Goal: Task Accomplishment & Management: Manage account settings

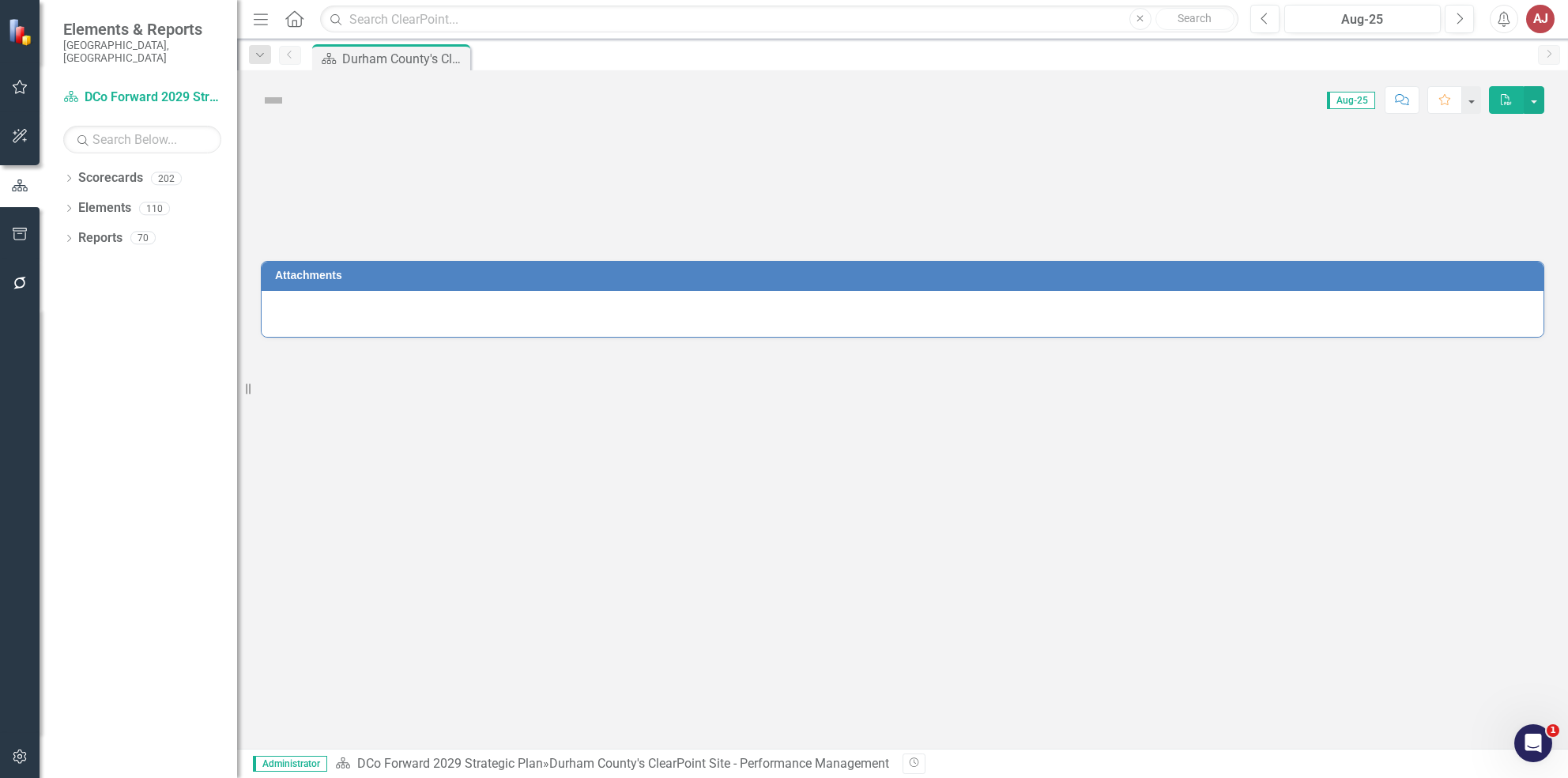
click at [8, 754] on button "button" at bounding box center [20, 758] width 36 height 33
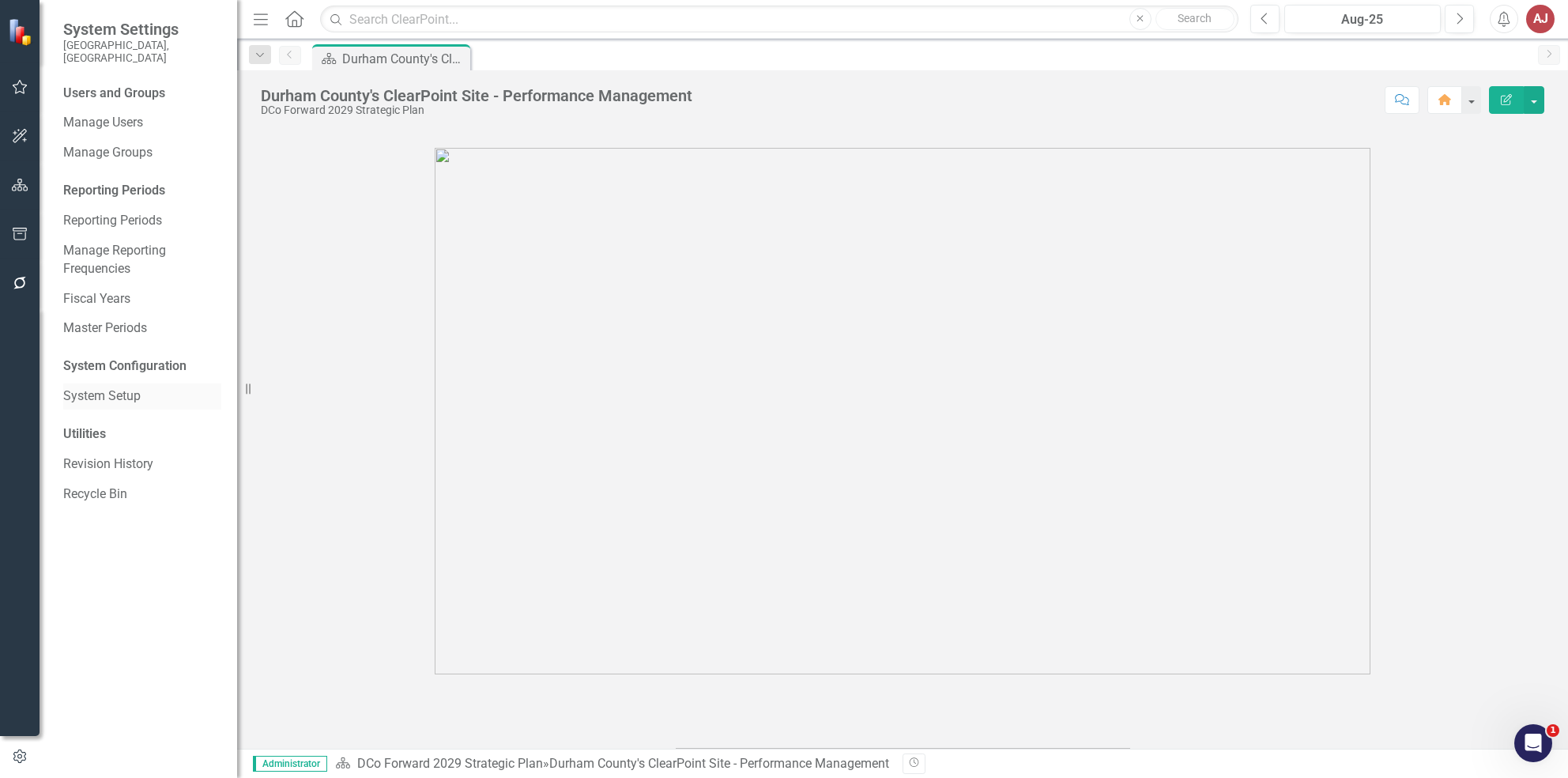
click at [93, 387] on link "System Setup" at bounding box center [142, 397] width 158 height 18
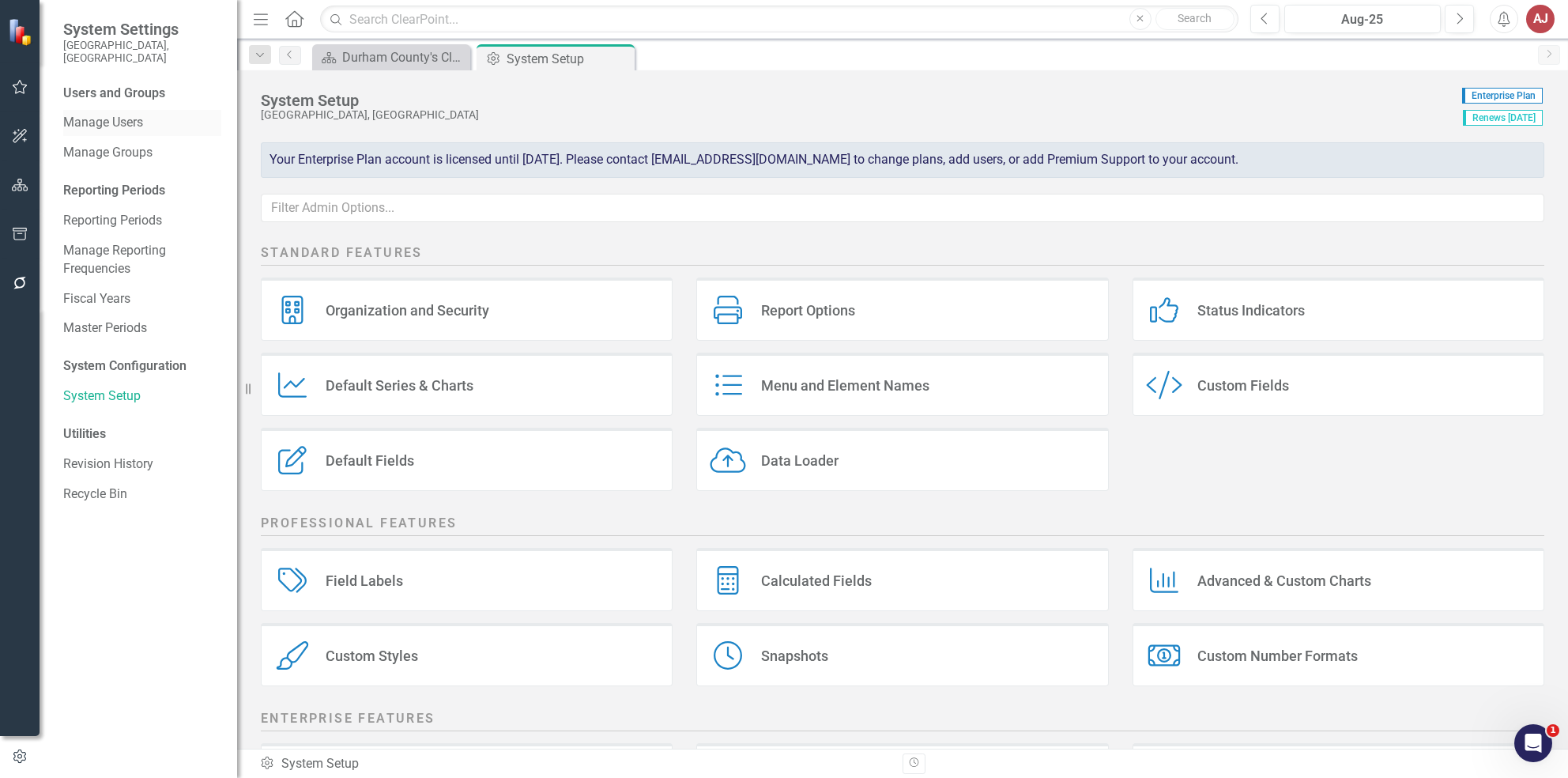
click at [107, 114] on link "Manage Users" at bounding box center [142, 123] width 158 height 18
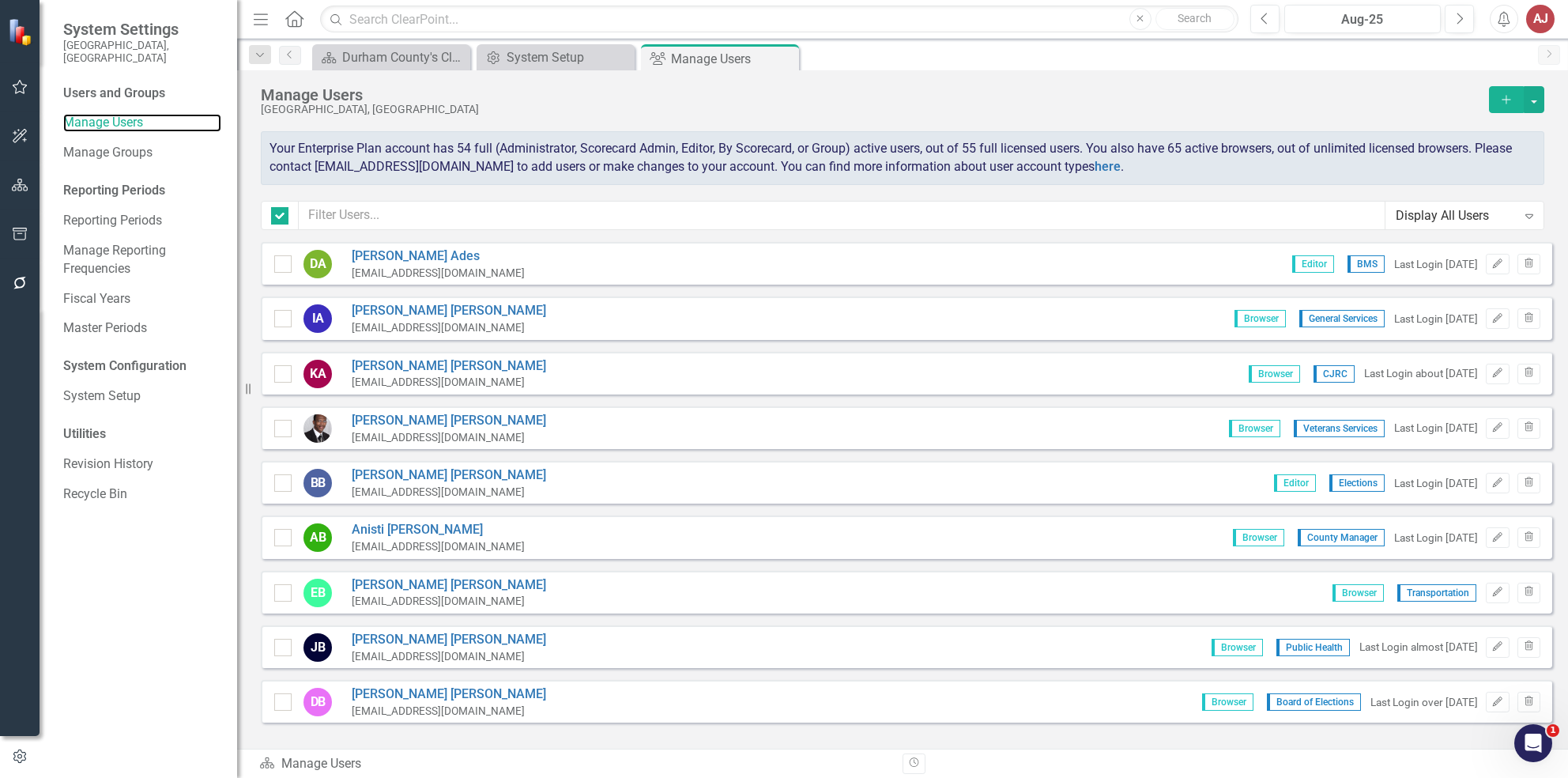
checkbox input "false"
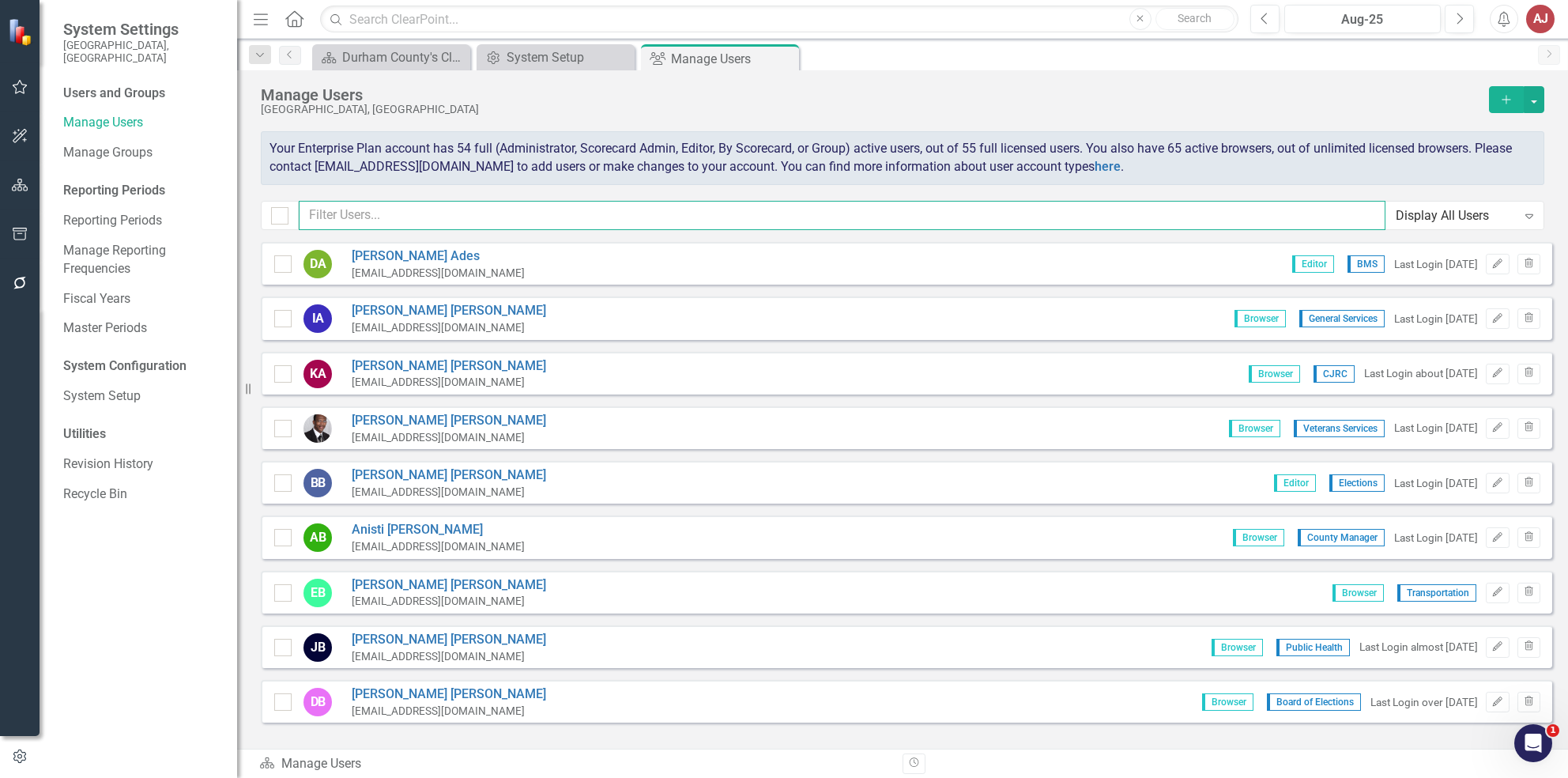
click at [650, 228] on input "text" at bounding box center [842, 215] width 1087 height 29
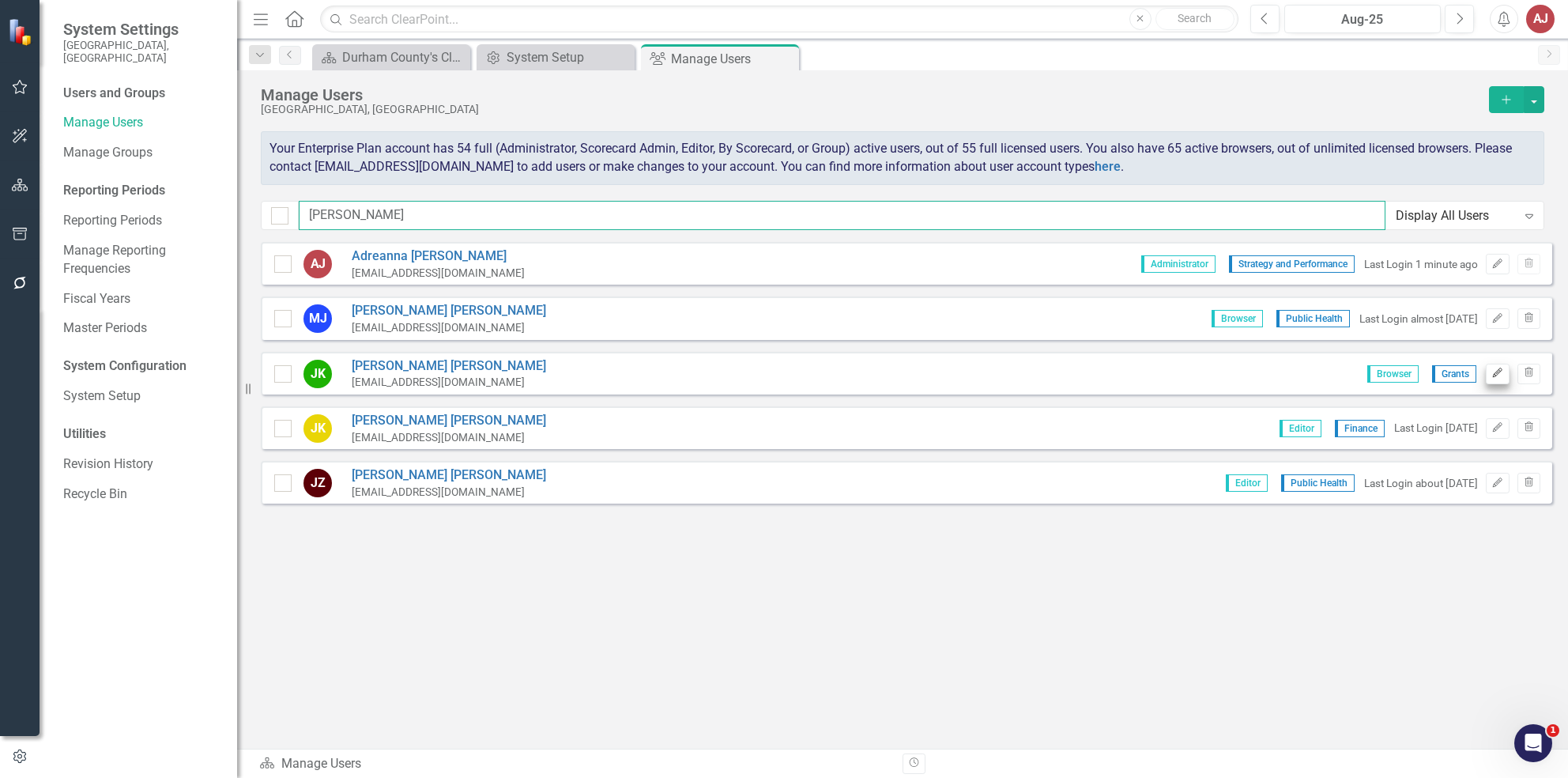
type input "[PERSON_NAME]"
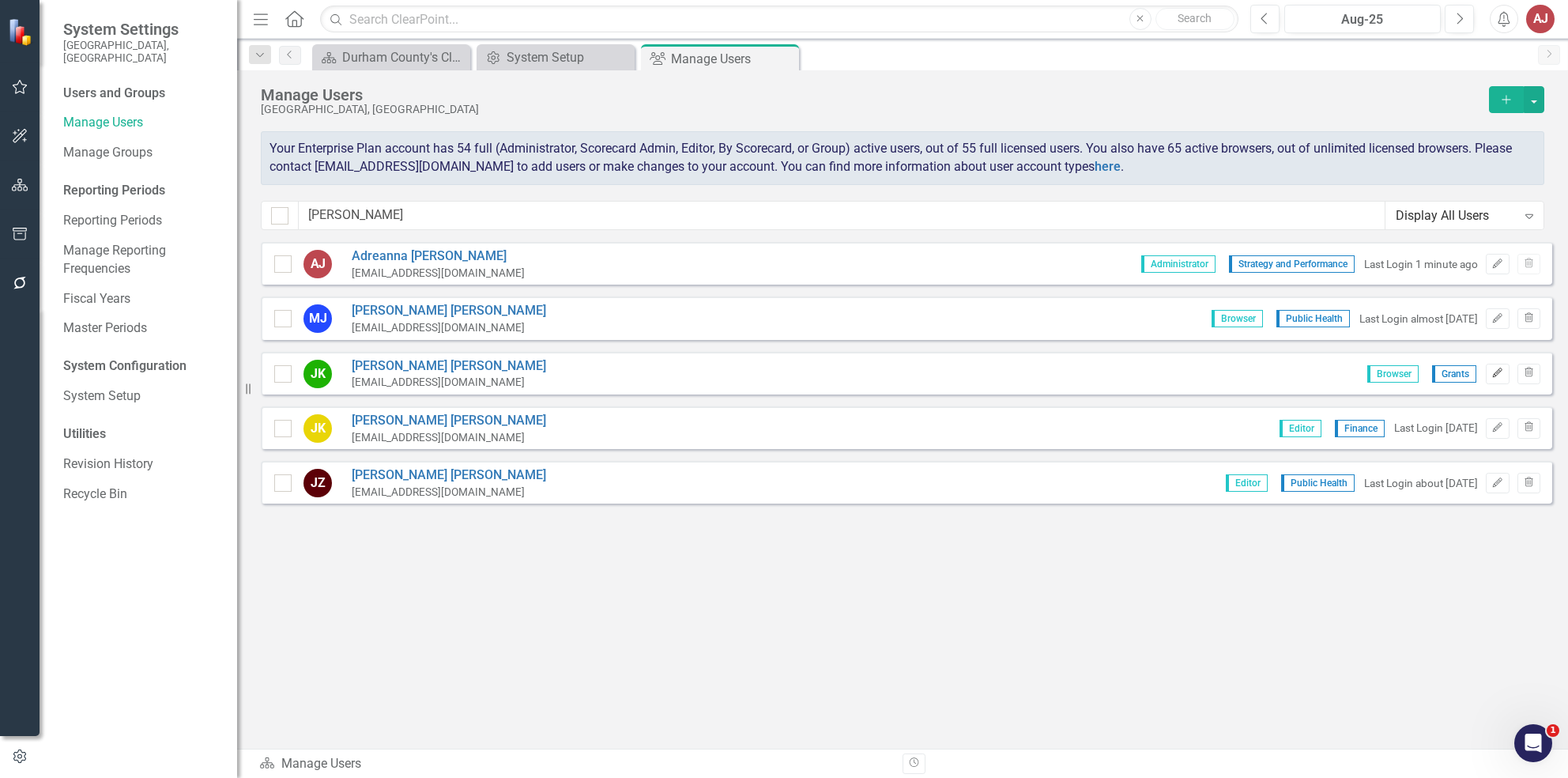
click at [1495, 370] on icon "button" at bounding box center [1498, 372] width 9 height 9
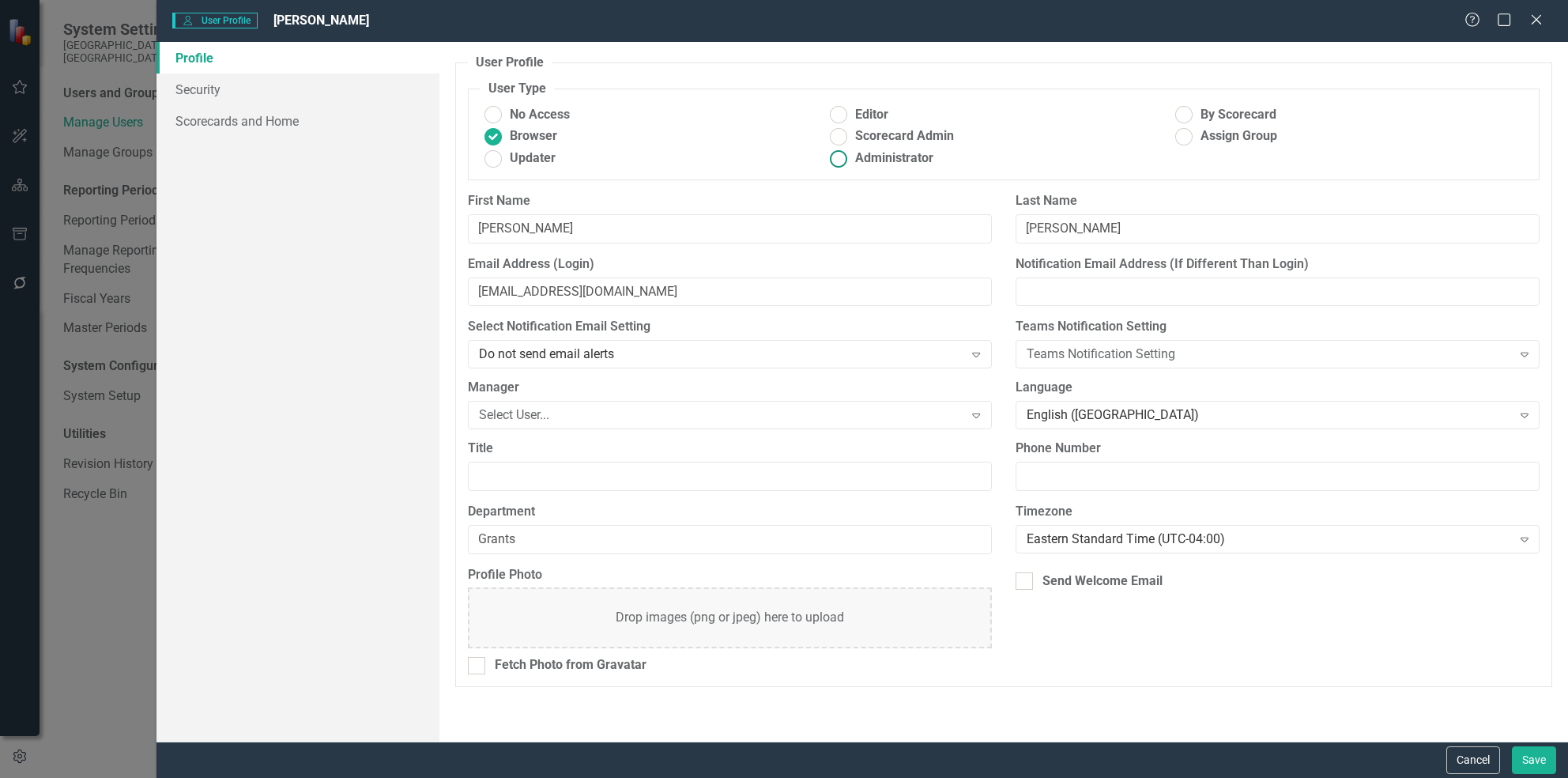
click at [850, 164] on label "Administrator" at bounding box center [999, 159] width 345 height 18
click at [850, 164] on input "Administrator" at bounding box center [838, 158] width 24 height 24
radio input "true"
click at [1046, 584] on div "Send Welcome Email" at bounding box center [1103, 581] width 120 height 18
click at [1026, 583] on input "Send Welcome Email" at bounding box center [1021, 577] width 10 height 10
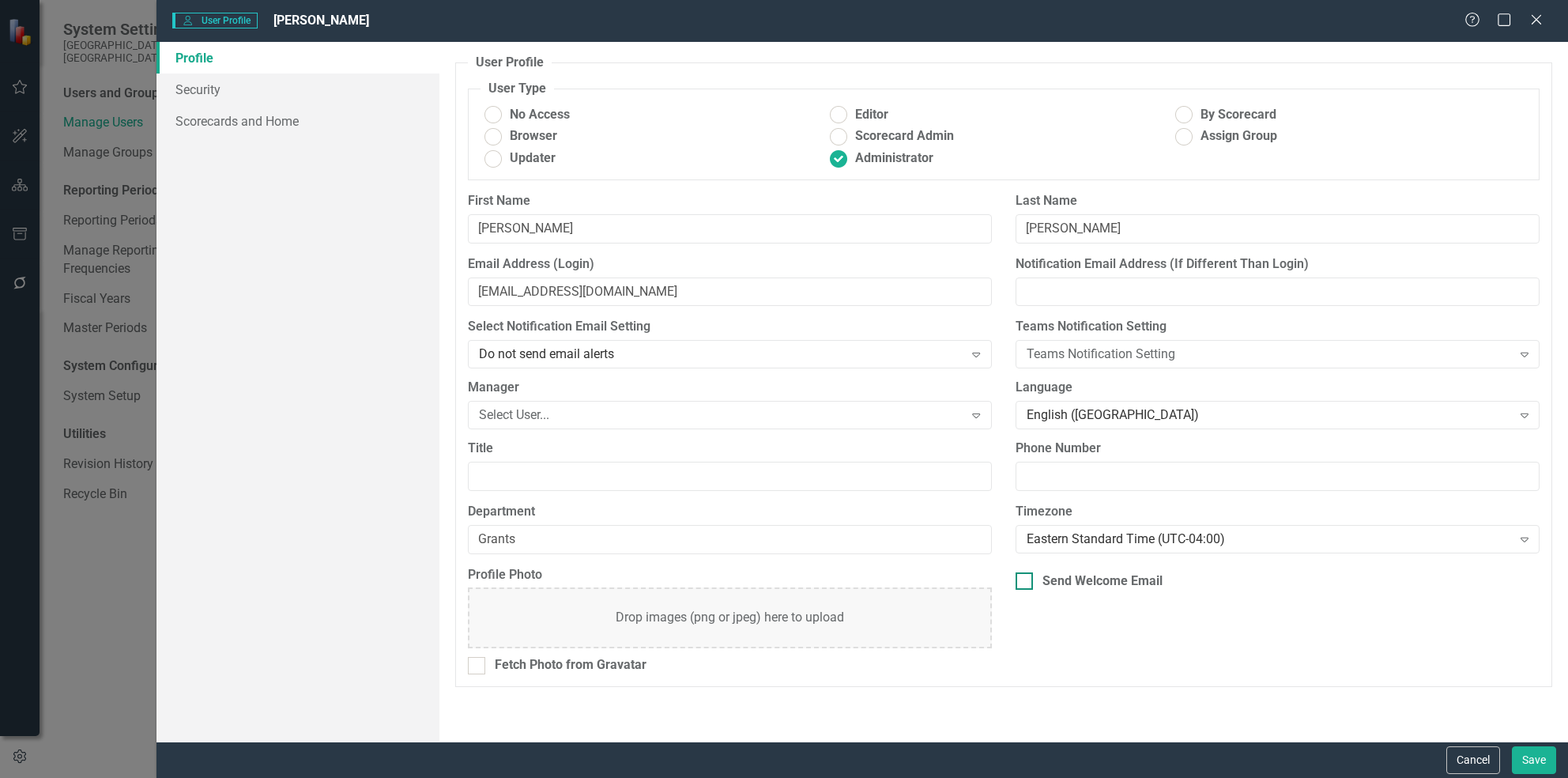
checkbox input "true"
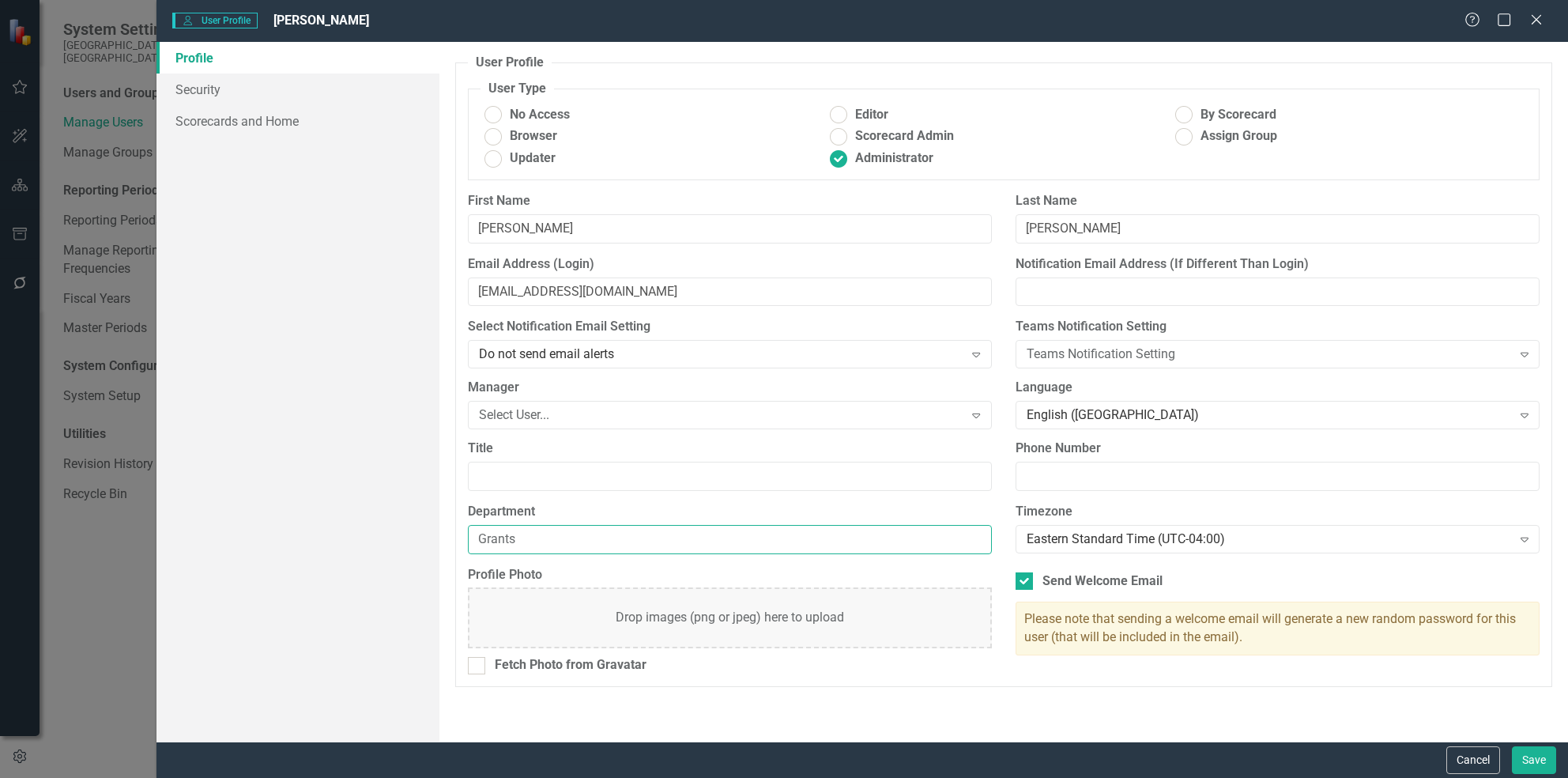
click at [873, 539] on input "Grants" at bounding box center [730, 540] width 524 height 29
drag, startPoint x: 601, startPoint y: 546, endPoint x: 728, endPoint y: 574, distance: 130.0
click at [728, 574] on label "Profile Photo" at bounding box center [730, 576] width 524 height 18
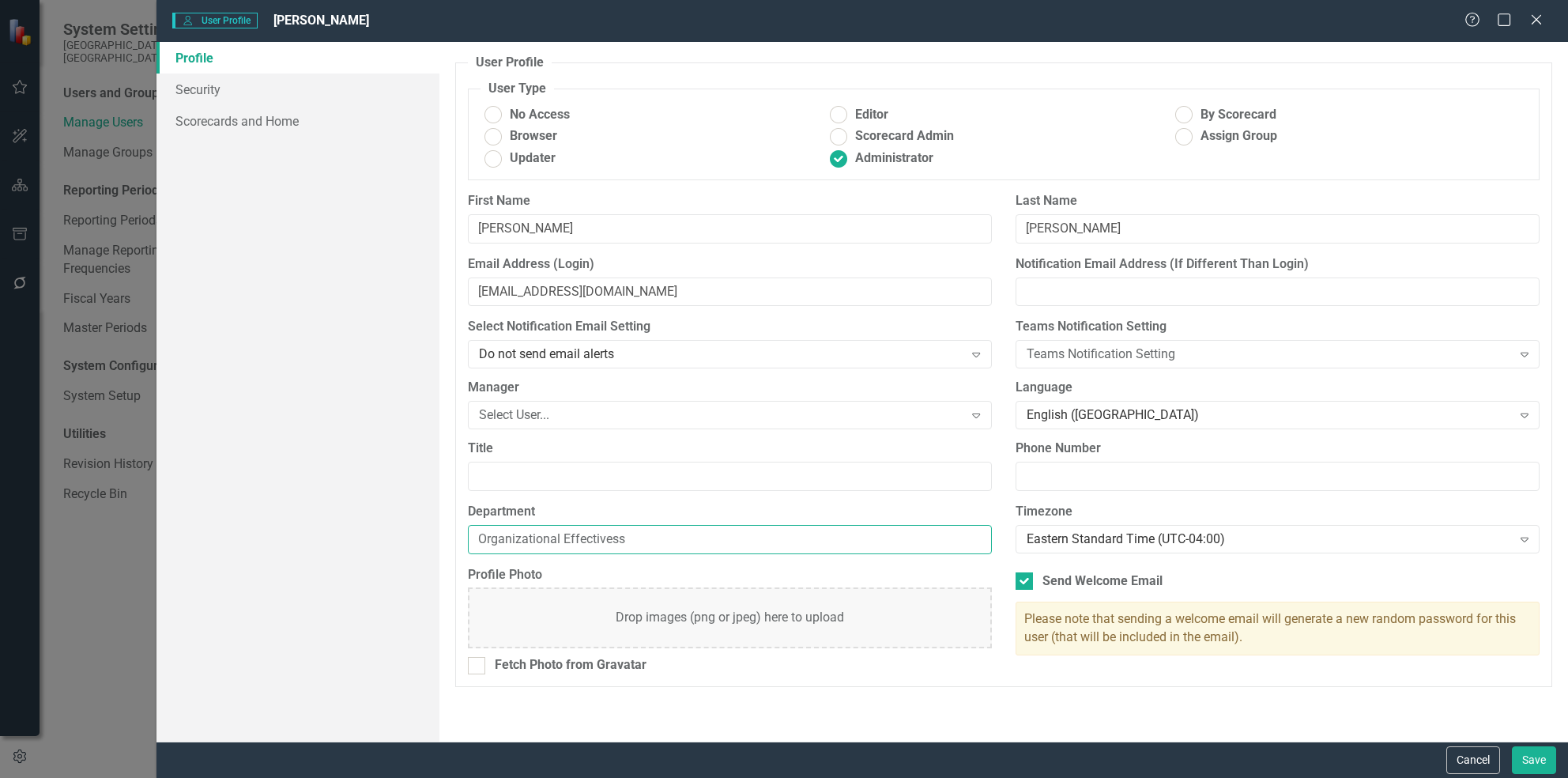
click at [666, 543] on input "Organizational Effectivess" at bounding box center [730, 540] width 524 height 29
click at [741, 523] on div "Department Organizational Effectivness" at bounding box center [730, 528] width 524 height 51
click at [738, 535] on input "Organizational Effectivness" at bounding box center [730, 540] width 524 height 29
type input "Organizational Effectiveness"
click at [752, 519] on label "Department" at bounding box center [730, 512] width 524 height 18
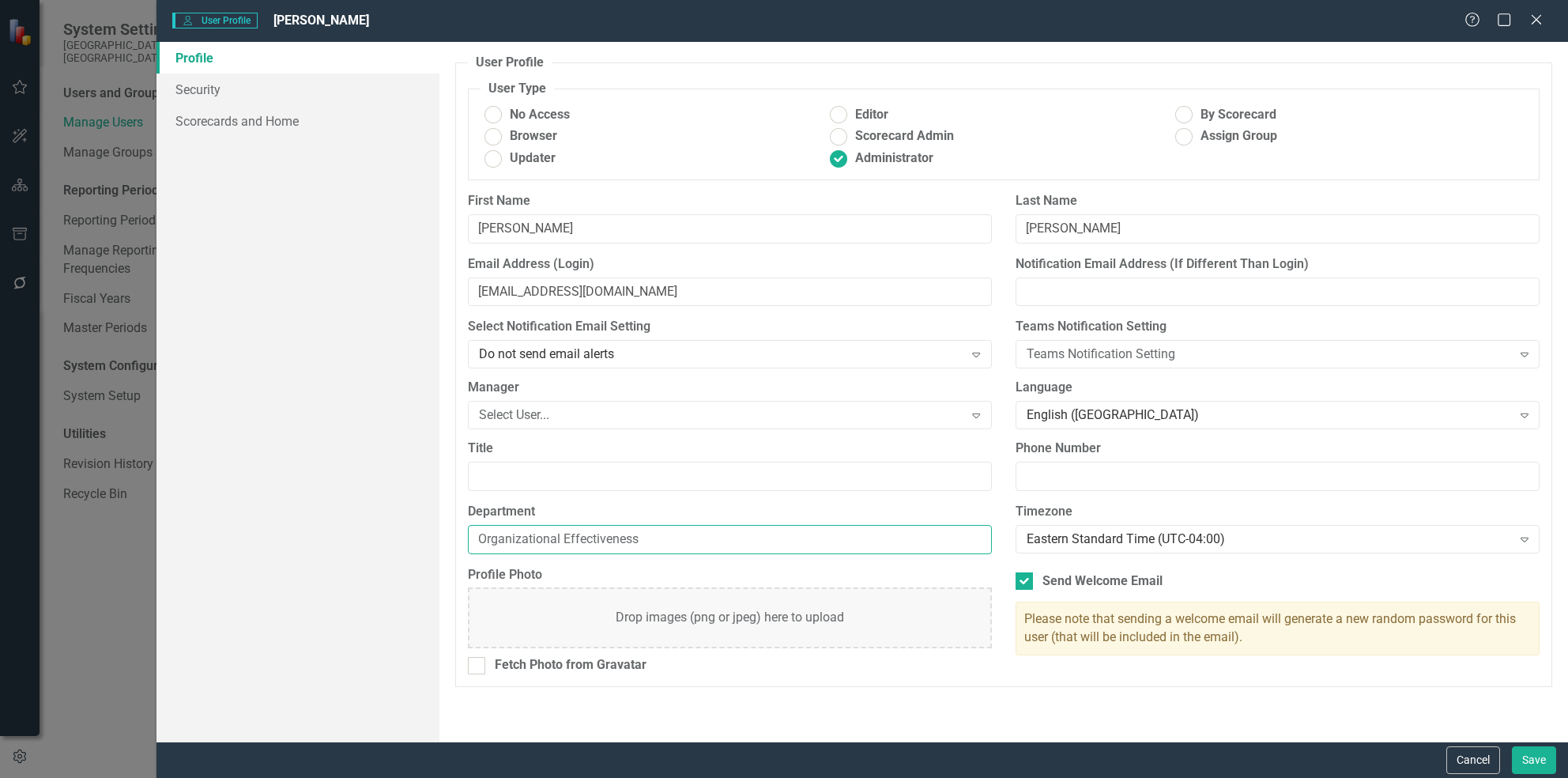
click at [752, 525] on input "Organizational Effectiveness" at bounding box center [730, 540] width 524 height 29
click at [736, 499] on div "Title" at bounding box center [729, 472] width 548 height 64
click at [1525, 756] on button "Save" at bounding box center [1534, 760] width 44 height 28
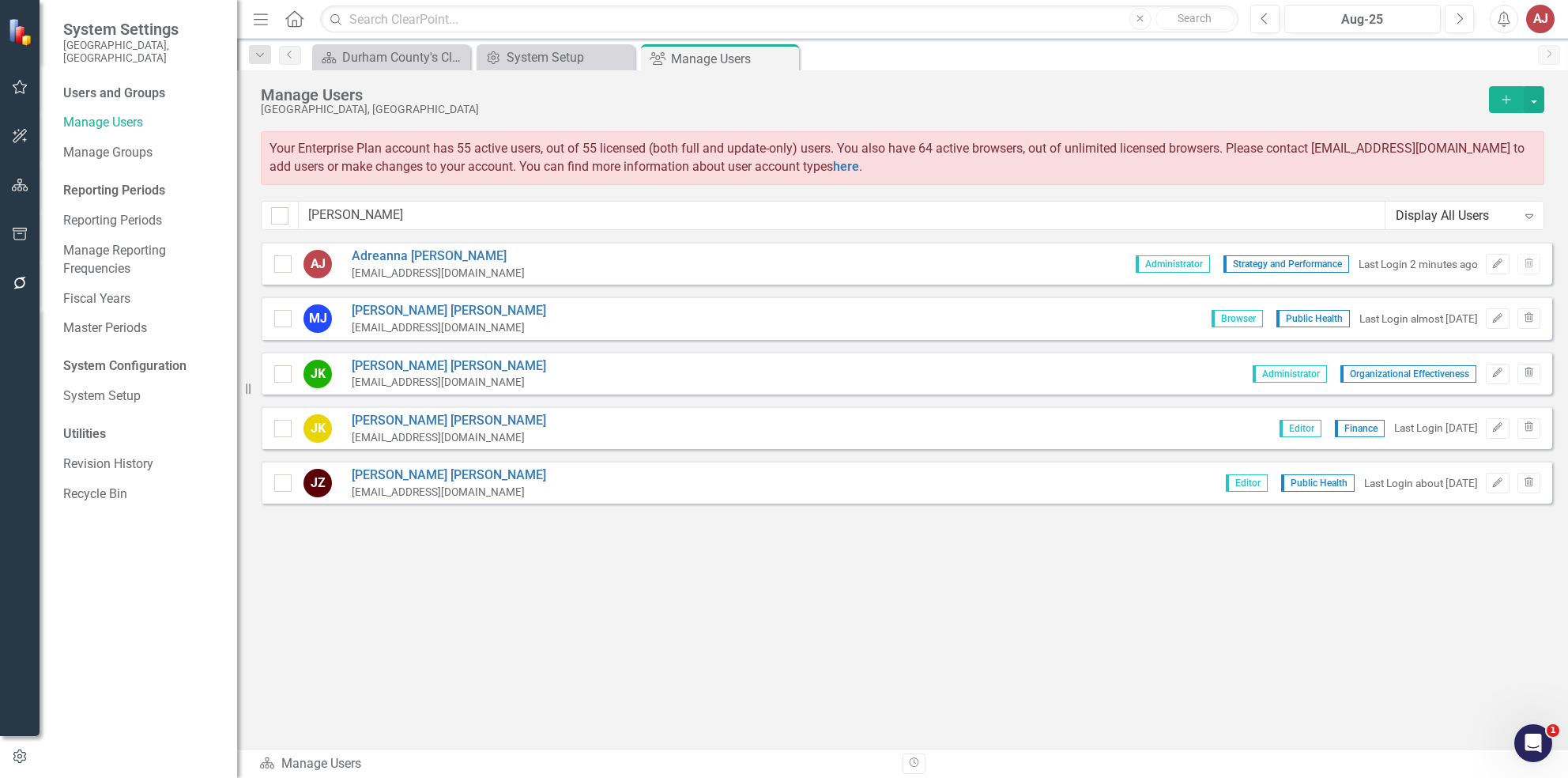
click at [902, 571] on div "Sorry, no results found. [PERSON_NAME] [EMAIL_ADDRESS][DOMAIN_NAME] Administrat…" at bounding box center [903, 487] width 1331 height 491
click at [1529, 210] on icon "Expand" at bounding box center [1530, 215] width 16 height 13
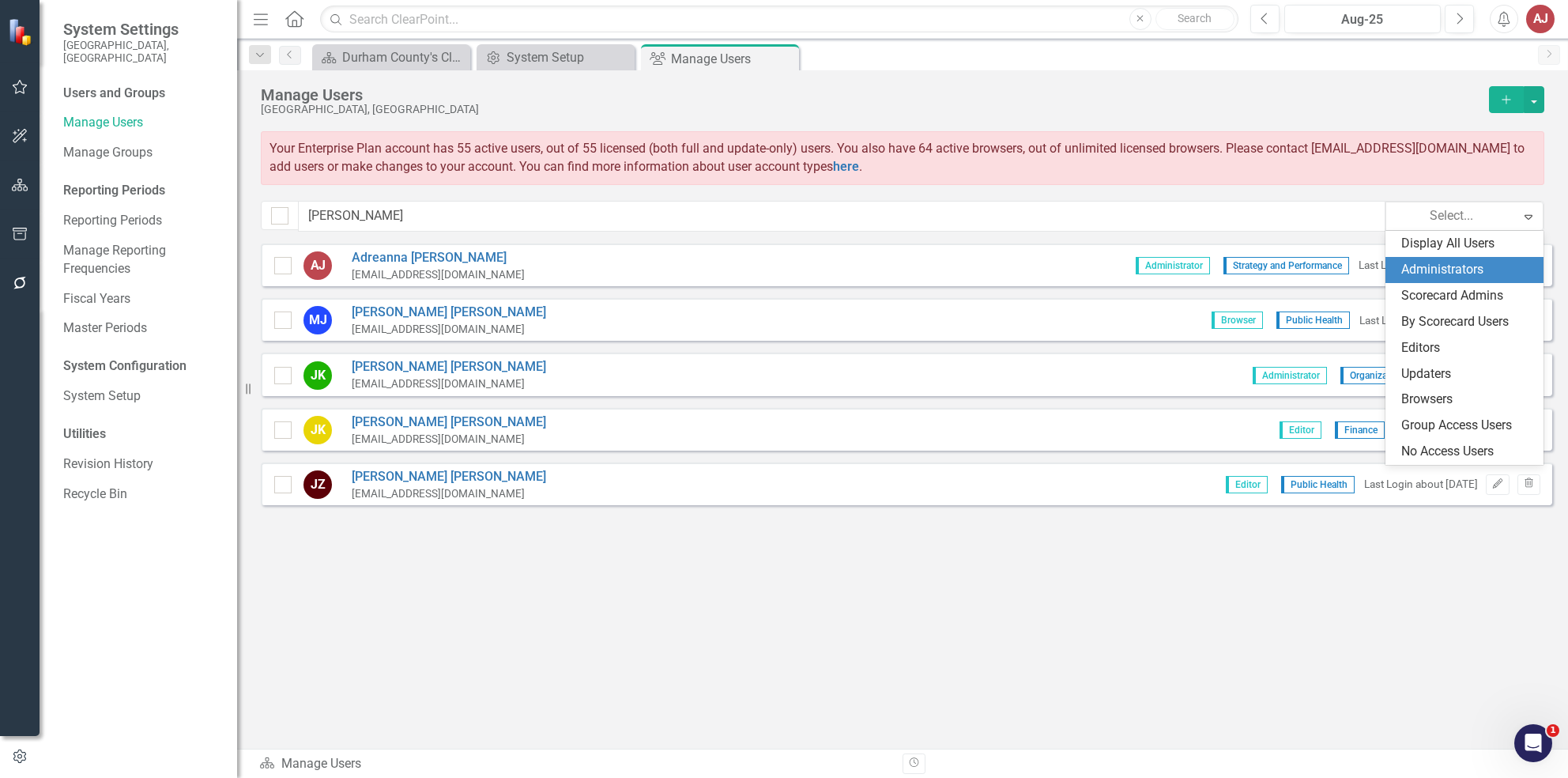
click at [1462, 265] on div "Administrators" at bounding box center [1468, 270] width 133 height 18
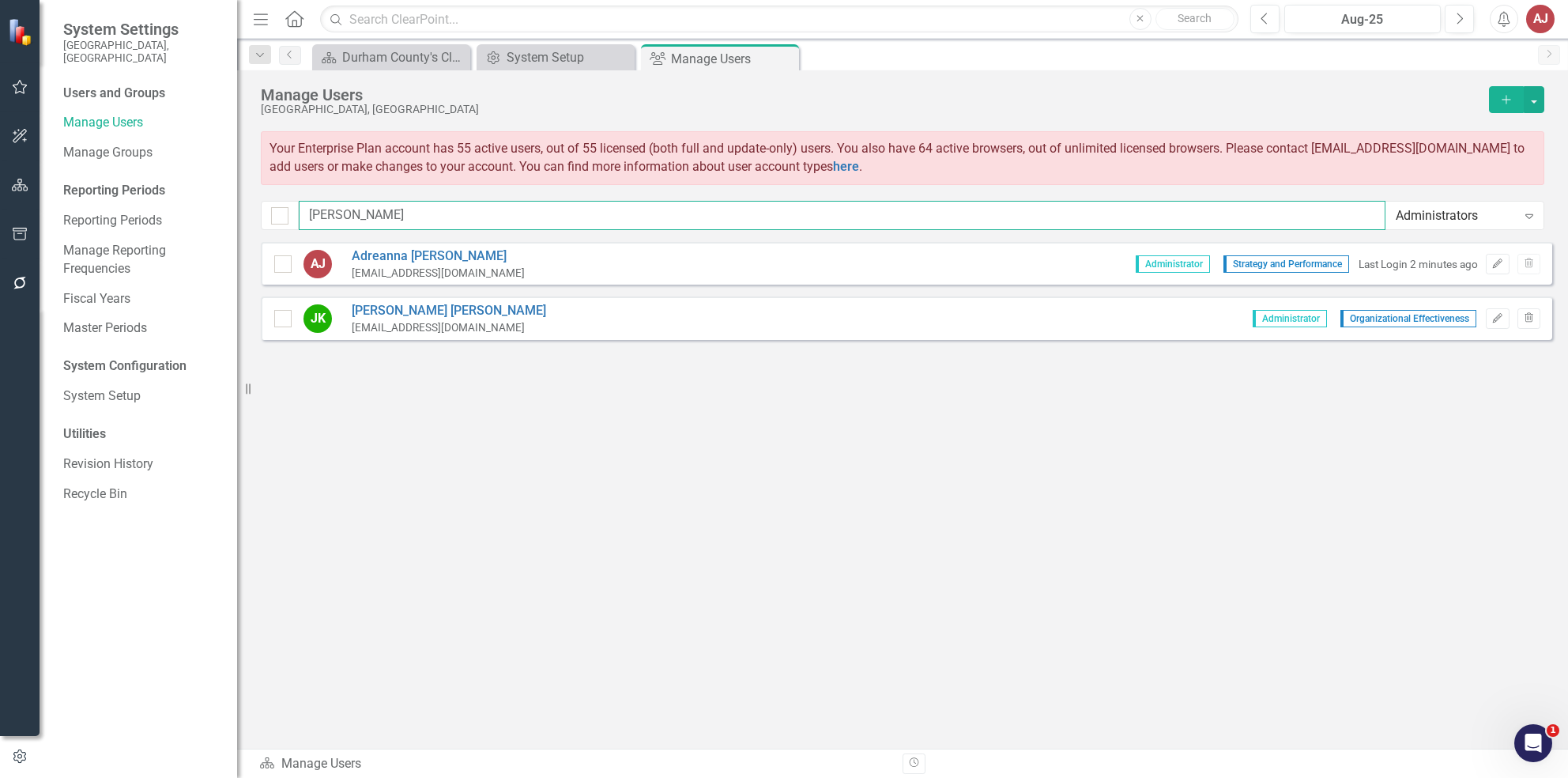
drag, startPoint x: 397, startPoint y: 210, endPoint x: 269, endPoint y: 201, distance: 128.3
click at [269, 201] on div "[PERSON_NAME] Administrators Expand" at bounding box center [902, 215] width 1284 height 29
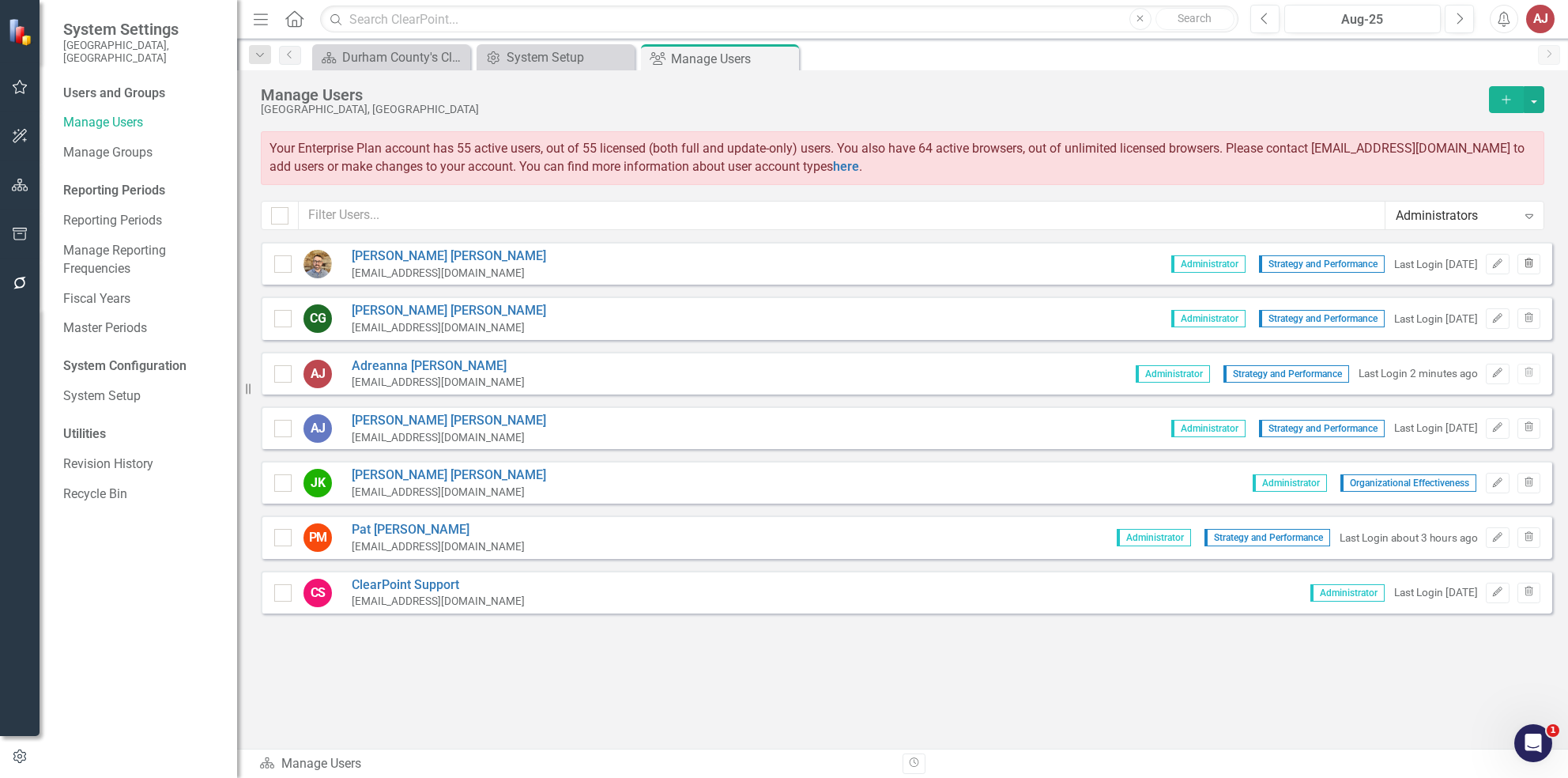
click at [1530, 273] on button "Trash" at bounding box center [1529, 264] width 23 height 21
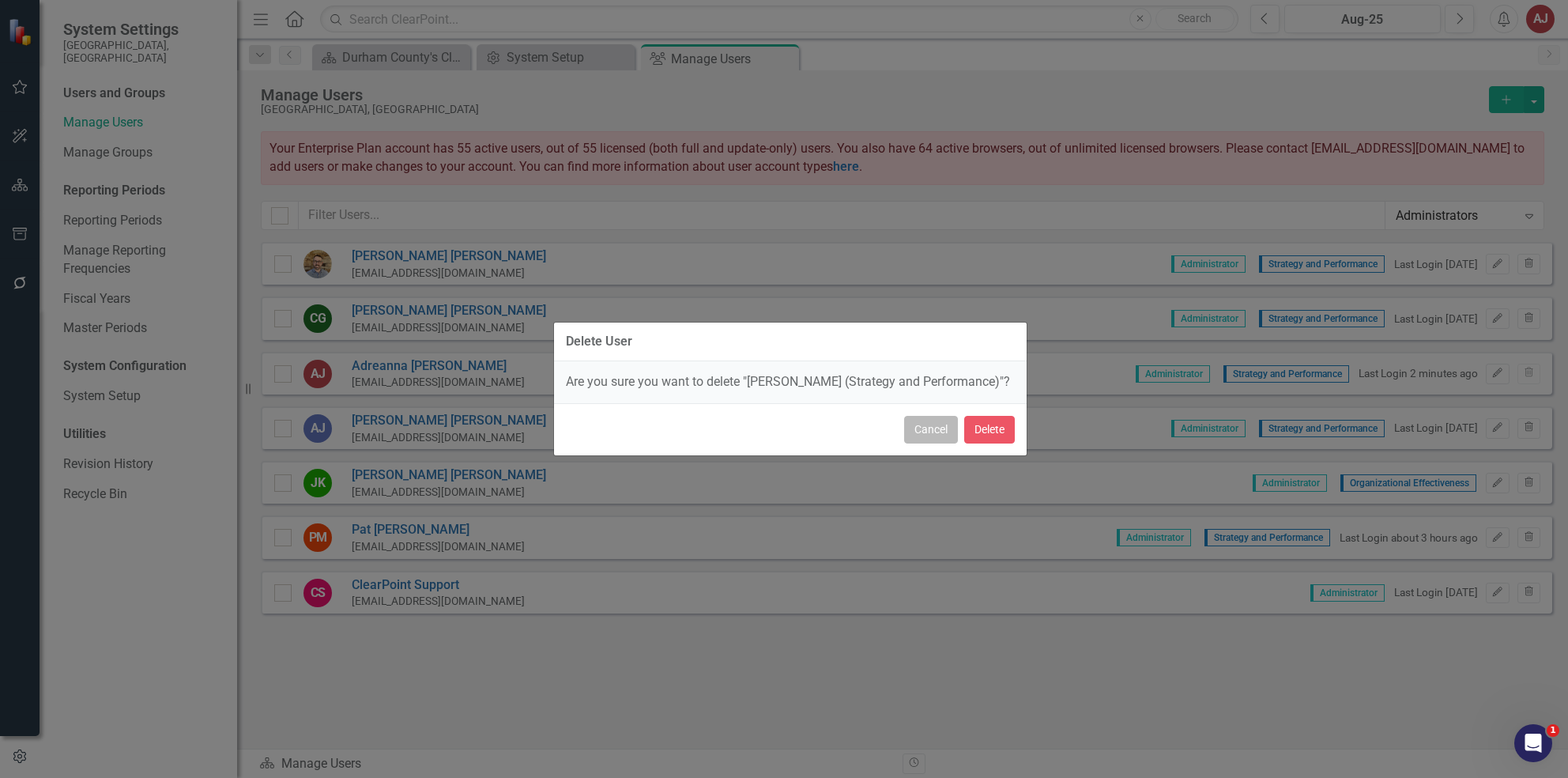
click at [929, 433] on button "Cancel" at bounding box center [931, 429] width 54 height 28
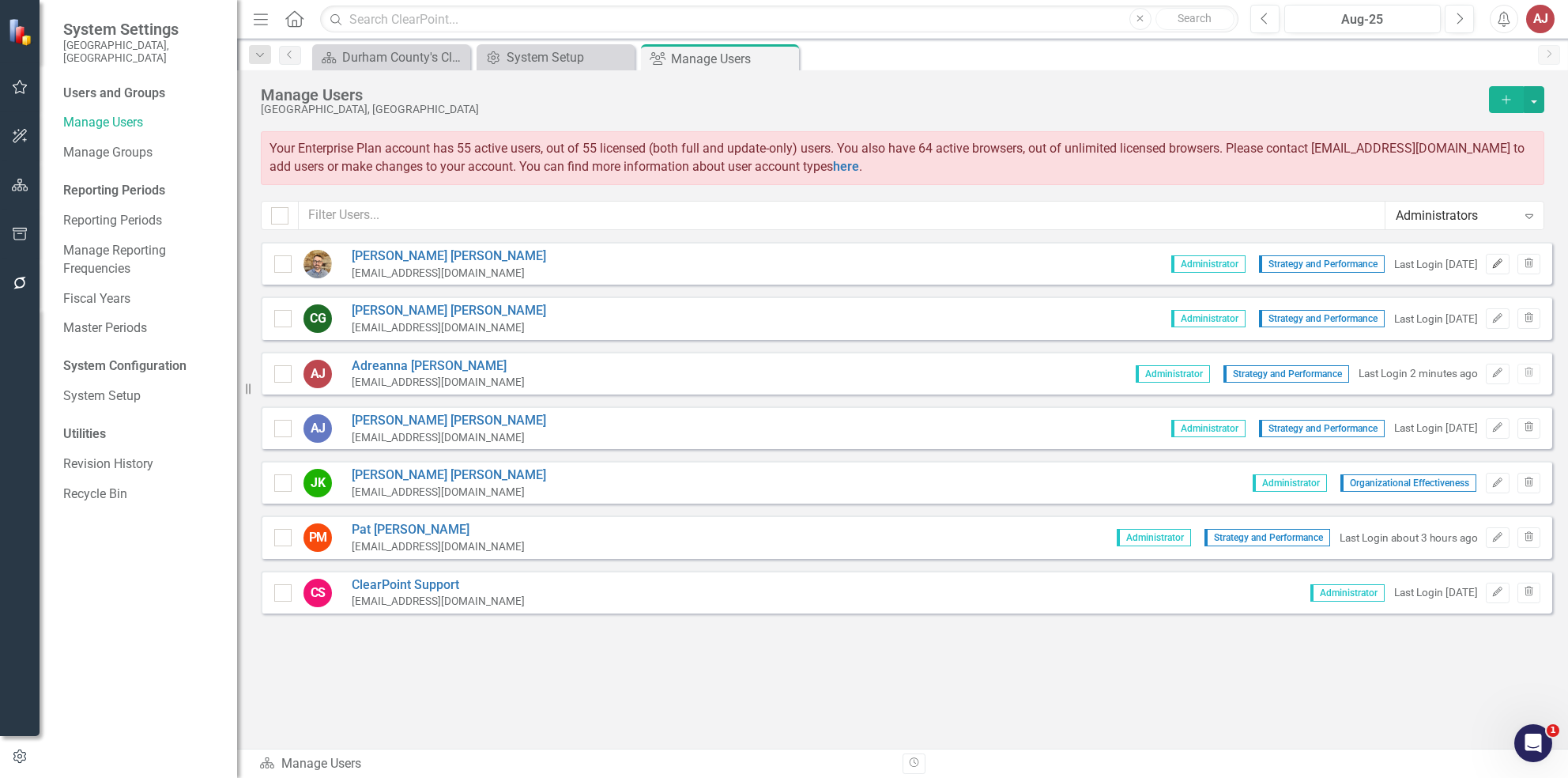
click at [1492, 263] on icon "Edit" at bounding box center [1498, 264] width 12 height 9
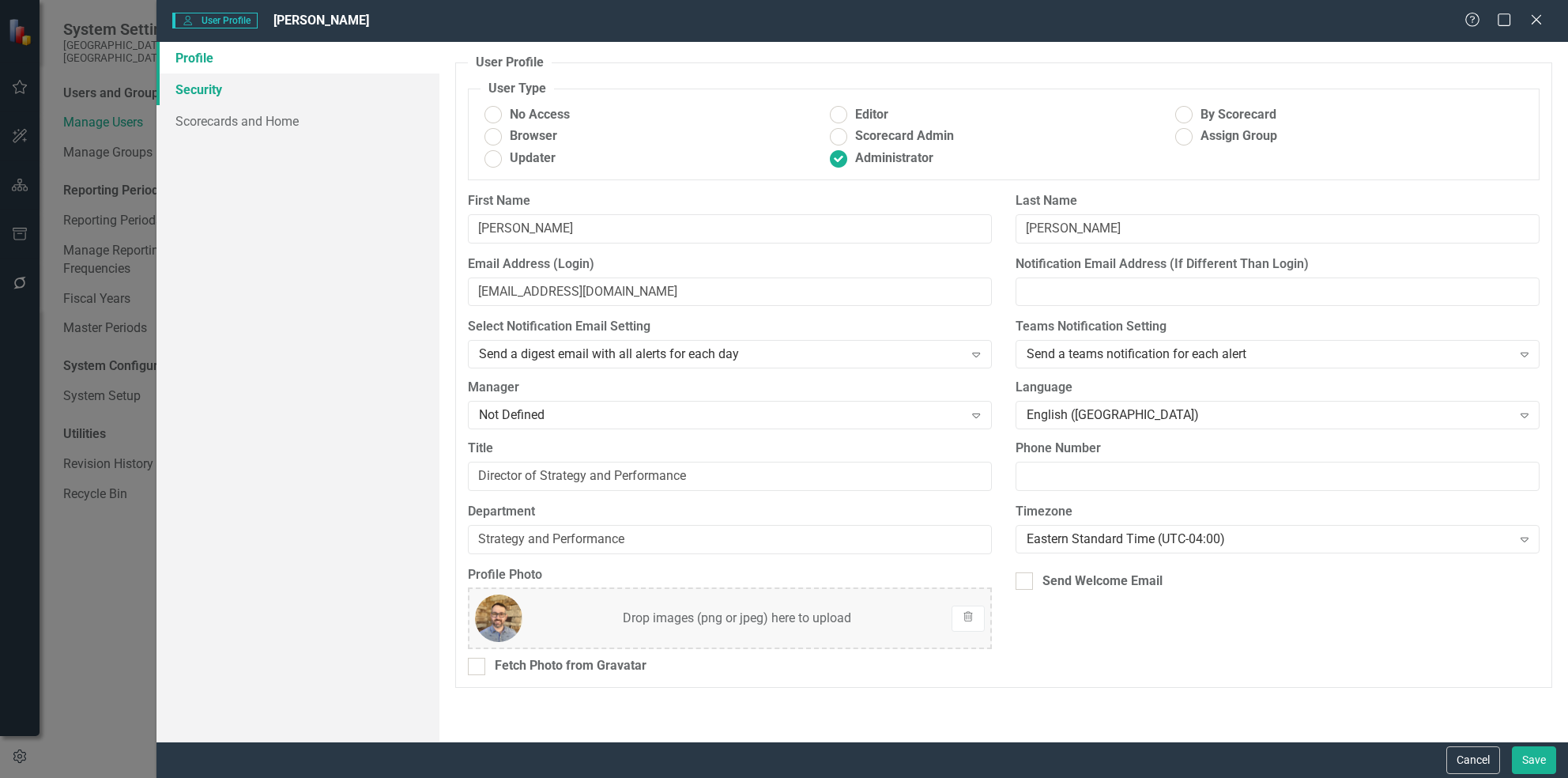
click at [299, 93] on link "Security" at bounding box center [297, 90] width 282 height 32
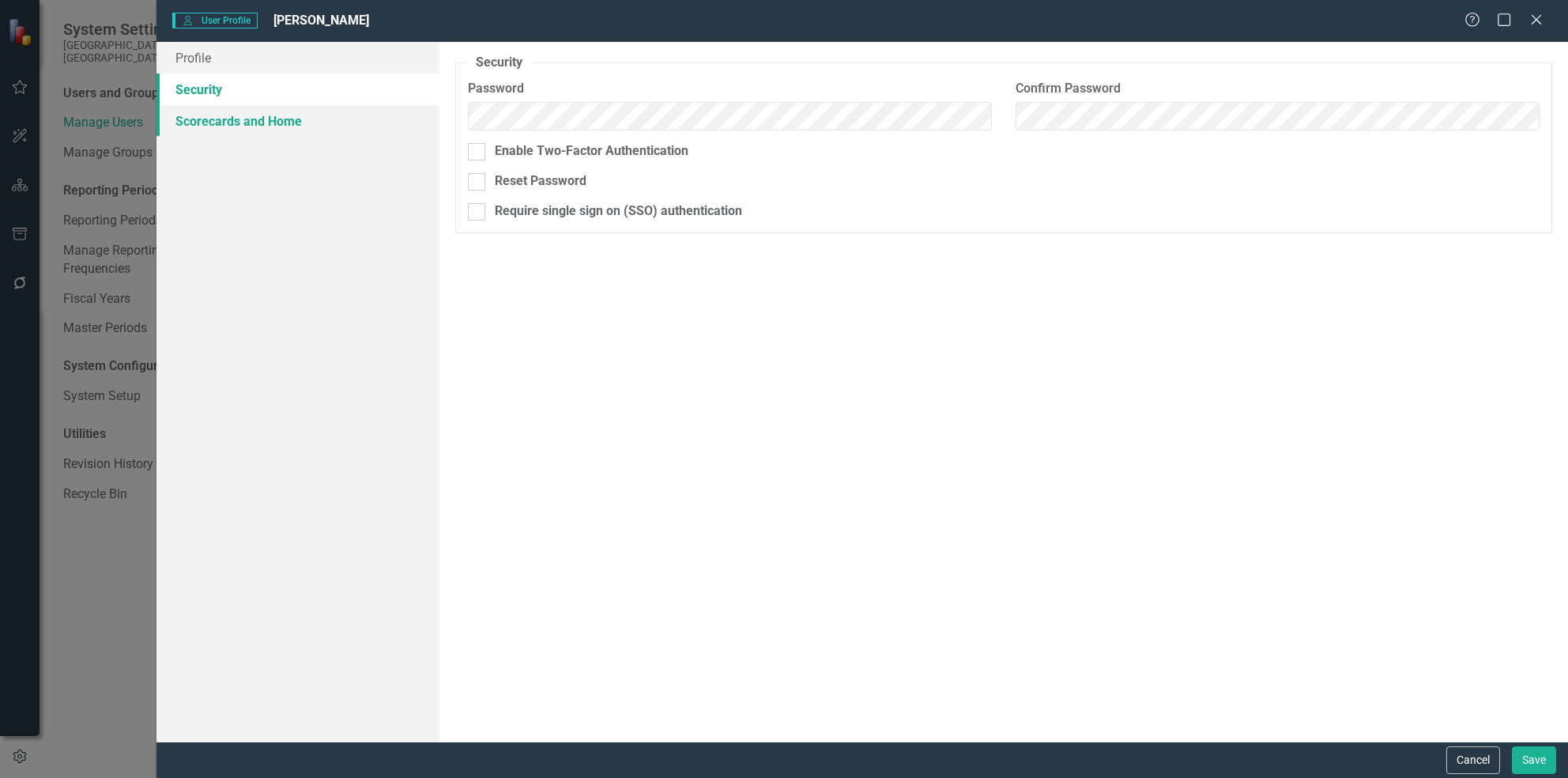
click at [350, 106] on link "Scorecards and Home" at bounding box center [297, 121] width 282 height 32
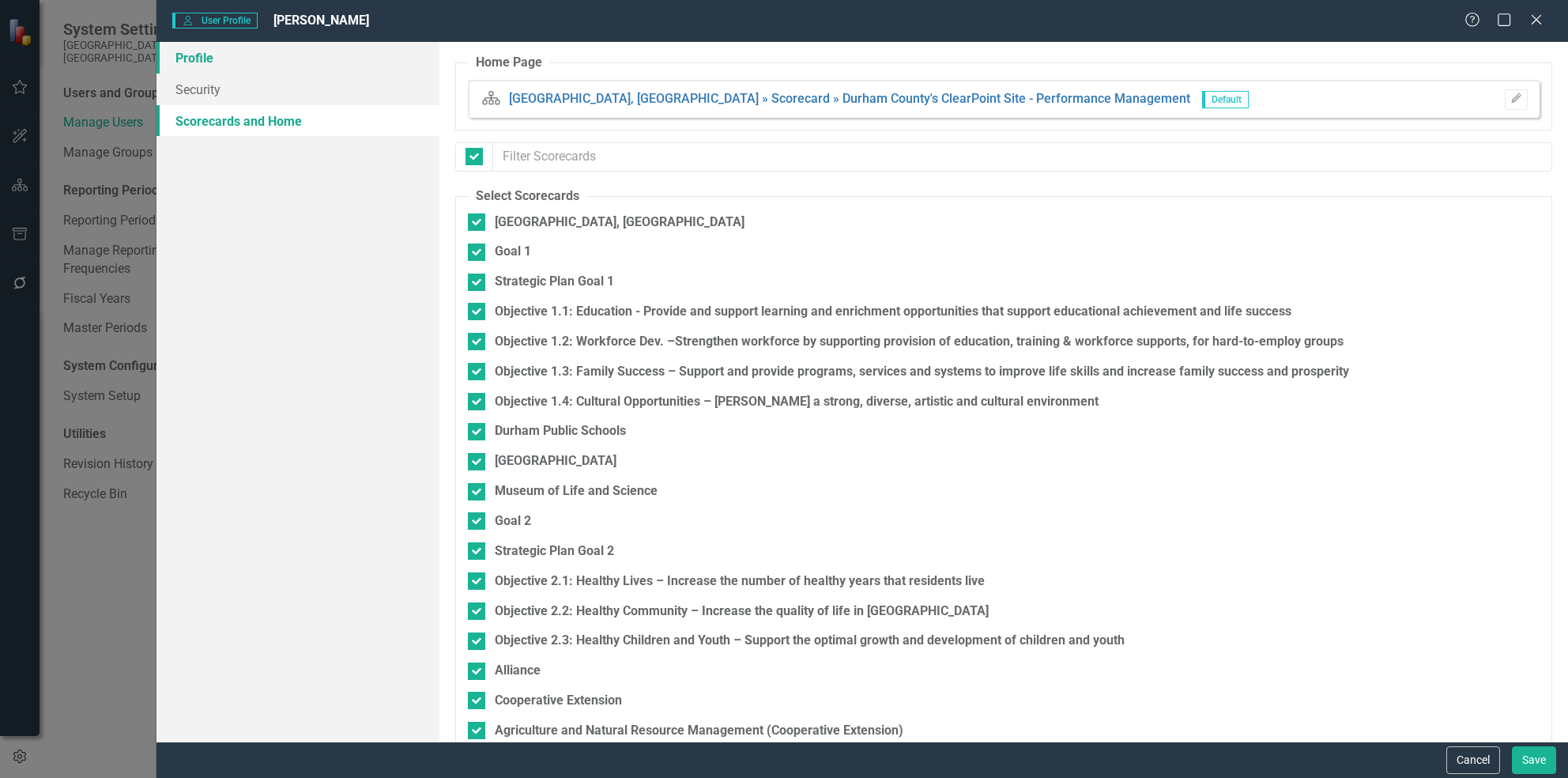
click at [323, 70] on link "Profile" at bounding box center [297, 58] width 282 height 32
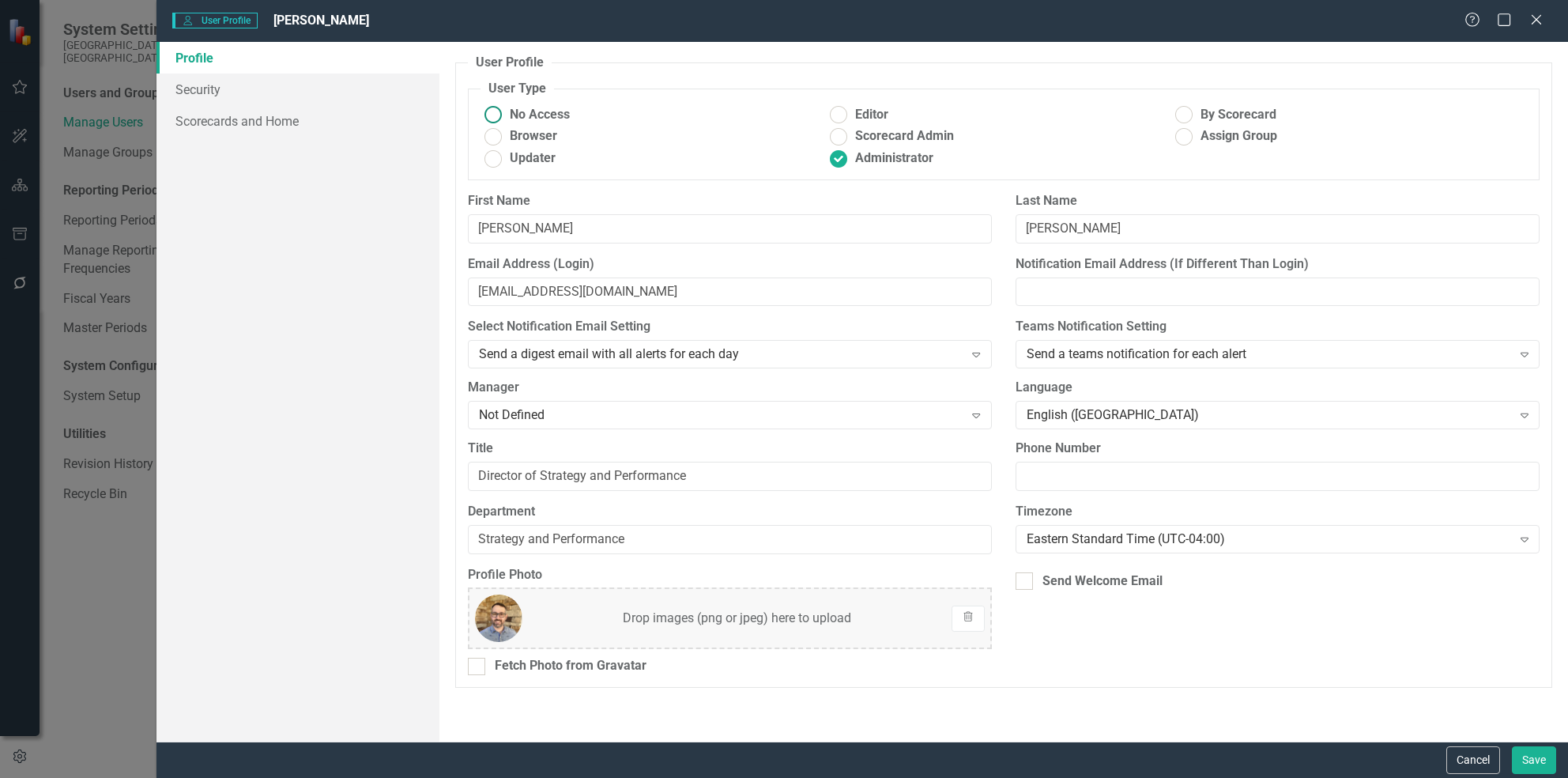
click at [544, 113] on span "No Access" at bounding box center [540, 115] width 60 height 18
click at [505, 113] on input "No Access" at bounding box center [493, 115] width 24 height 24
radio input "true"
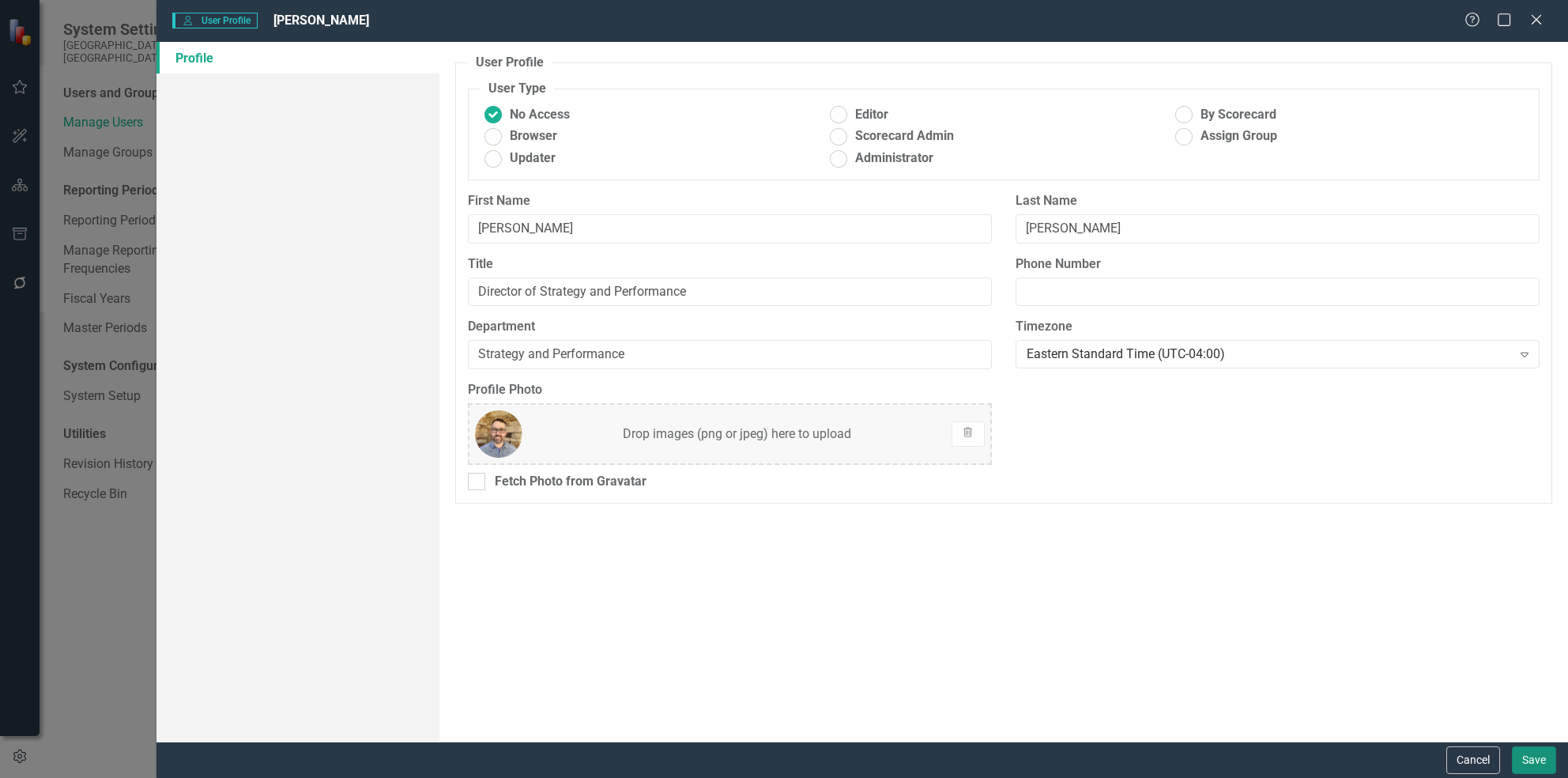
click at [1538, 758] on button "Save" at bounding box center [1534, 760] width 44 height 28
